Goal: Task Accomplishment & Management: Manage account settings

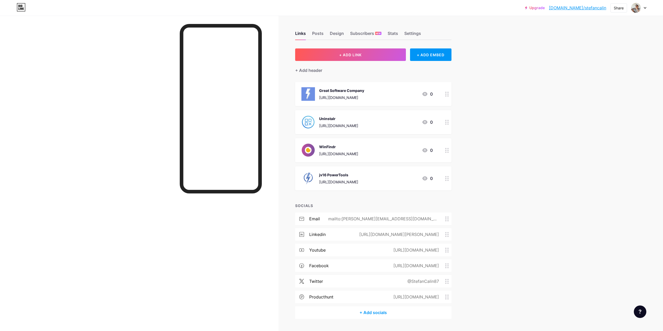
click at [645, 8] on icon at bounding box center [645, 7] width 2 height 1
click at [337, 33] on div "Design" at bounding box center [337, 34] width 14 height 9
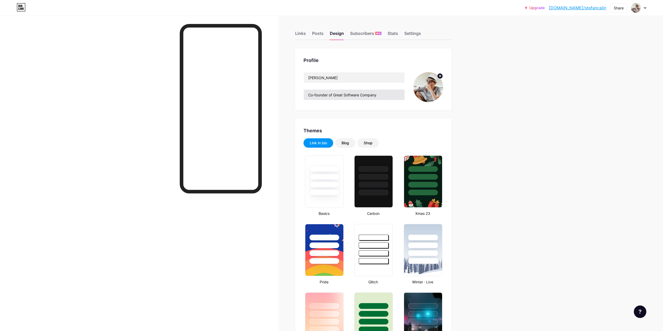
type input "#ffffff"
drag, startPoint x: 334, startPoint y: 95, endPoint x: 302, endPoint y: 94, distance: 32.6
click at [302, 94] on div "Profile [PERSON_NAME] Co-founder of Great Software Company" at bounding box center [373, 79] width 156 height 62
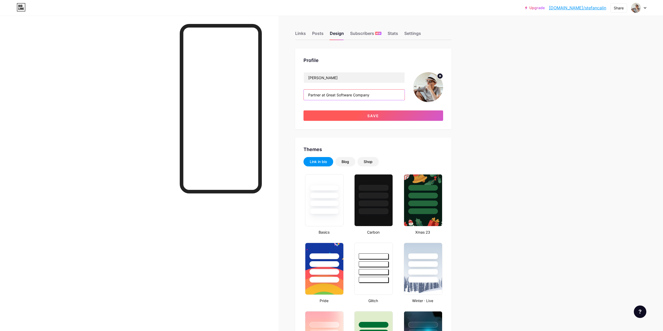
type input "Partner at Great Software Company"
click at [367, 115] on button "Save" at bounding box center [373, 115] width 140 height 10
type input "#ffffff"
